Goal: Information Seeking & Learning: Learn about a topic

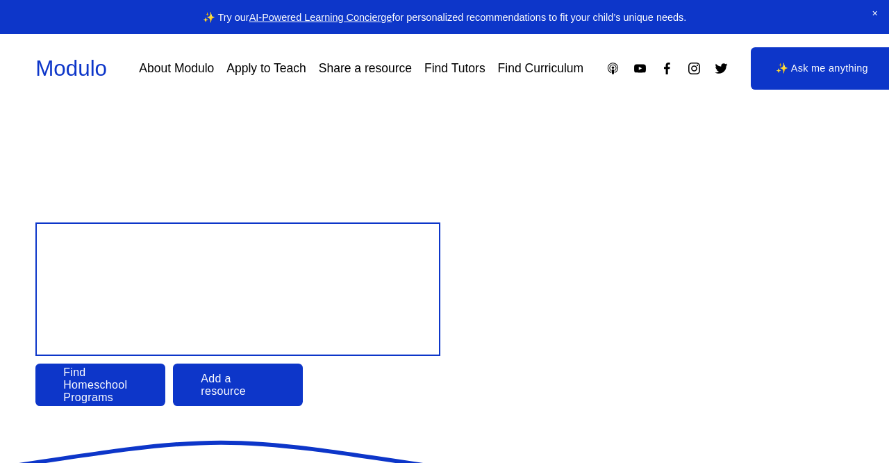
click at [106, 385] on div at bounding box center [444, 231] width 889 height 463
click at [90, 390] on link "Find Homeschool Programs" at bounding box center [100, 384] width 130 height 43
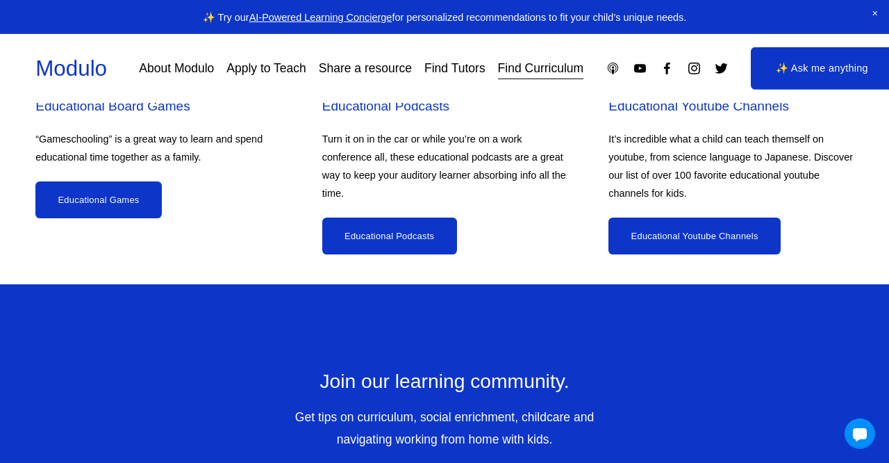
scroll to position [6896, 0]
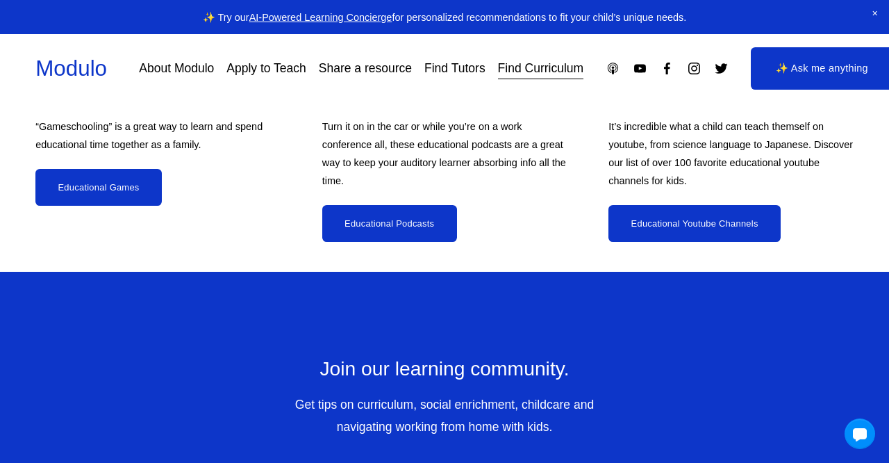
click at [393, 205] on link "Educational Podcasts" at bounding box center [389, 224] width 135 height 38
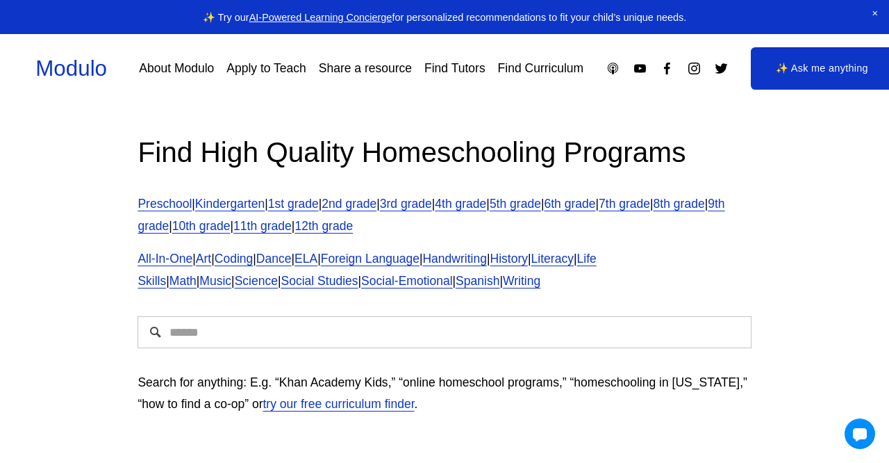
click at [180, 263] on span "All-In-One" at bounding box center [165, 259] width 55 height 14
click at [863, 427] on div at bounding box center [860, 434] width 32 height 32
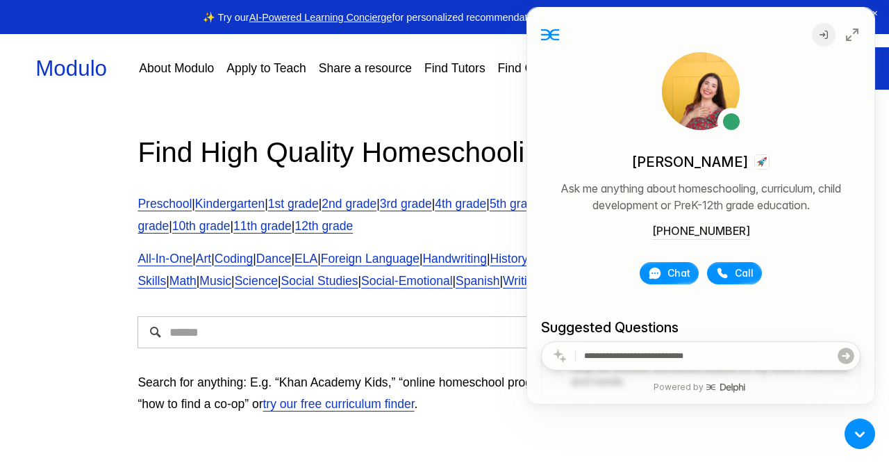
click at [409, 124] on div "Find High Quality Homeschooling Programs Preschool | Kindergarten | 1st grade |…" at bounding box center [444, 281] width 889 height 352
click at [860, 432] on div at bounding box center [860, 434] width 32 height 32
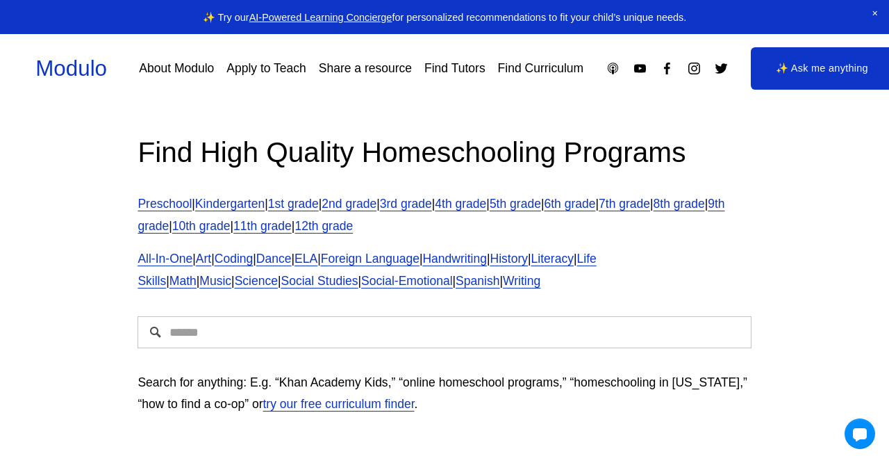
click at [808, 74] on link "✨ Ask me anything" at bounding box center [822, 68] width 142 height 42
click at [197, 274] on span "Math" at bounding box center [183, 281] width 27 height 14
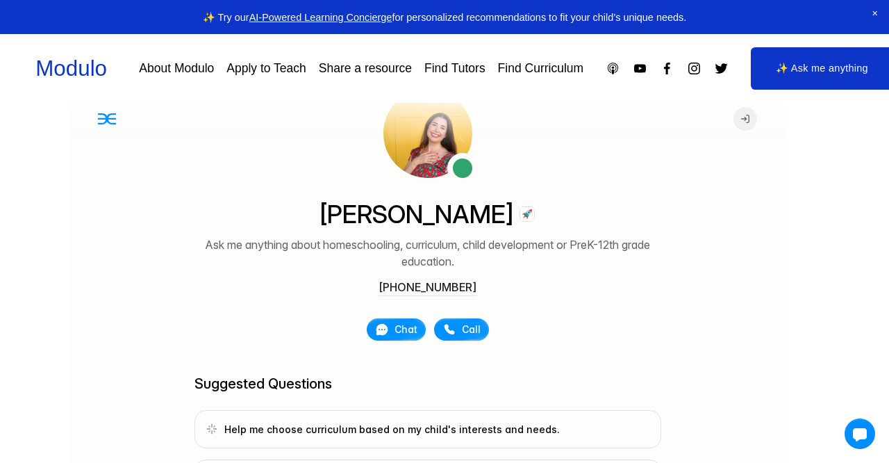
scroll to position [94, 0]
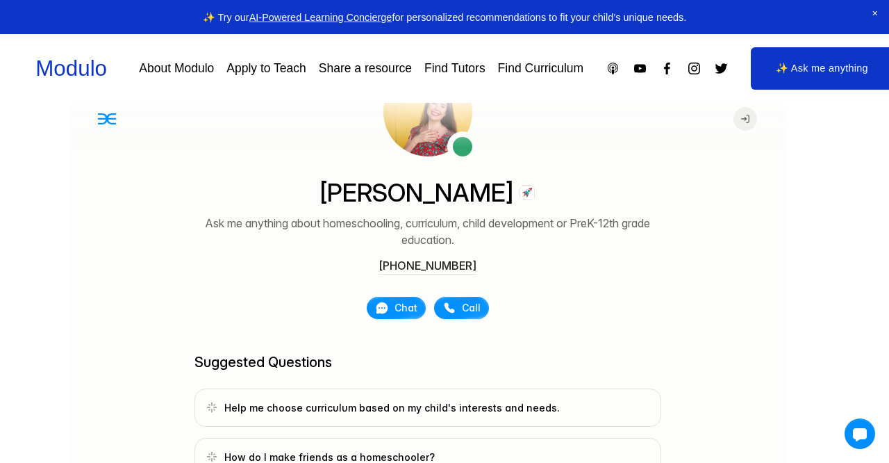
click at [361, 18] on link "AI-Powered Learning Concierge" at bounding box center [320, 17] width 143 height 11
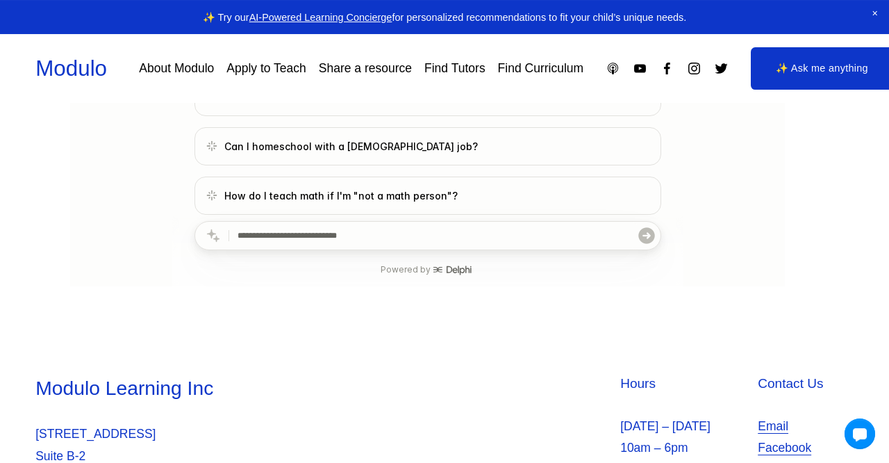
scroll to position [367, 0]
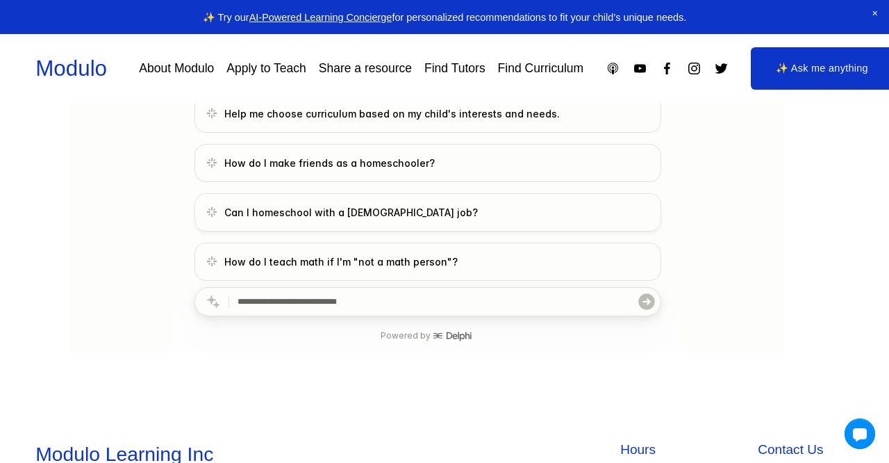
click at [385, 209] on span "Can I homeschool with a [DEMOGRAPHIC_DATA] job?" at bounding box center [427, 213] width 443 height 15
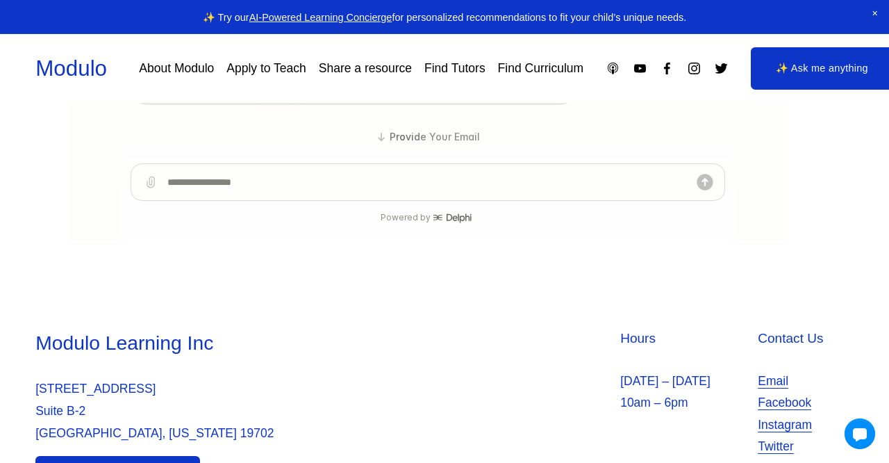
scroll to position [543, 0]
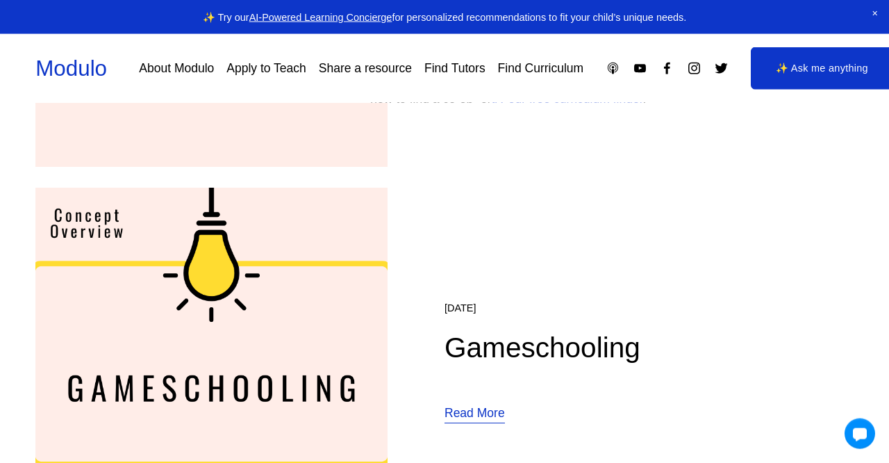
scroll to position [660, 0]
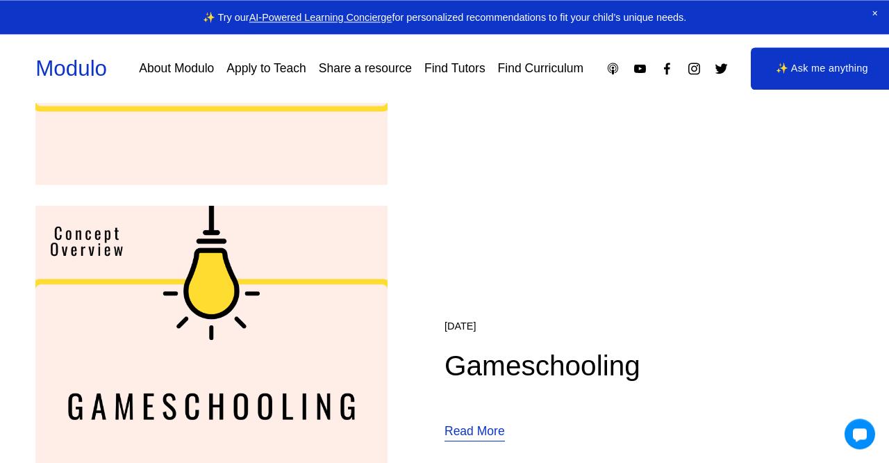
scroll to position [660, 0]
